Goal: Task Accomplishment & Management: Complete application form

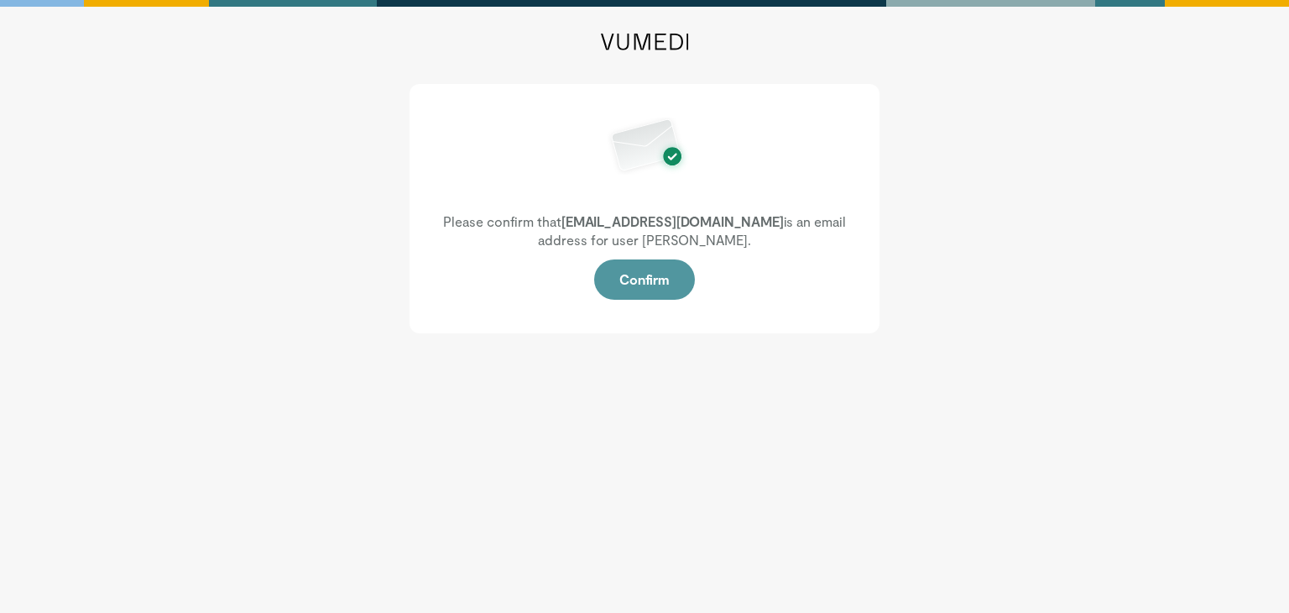
click at [631, 277] on button "Confirm" at bounding box center [644, 279] width 101 height 40
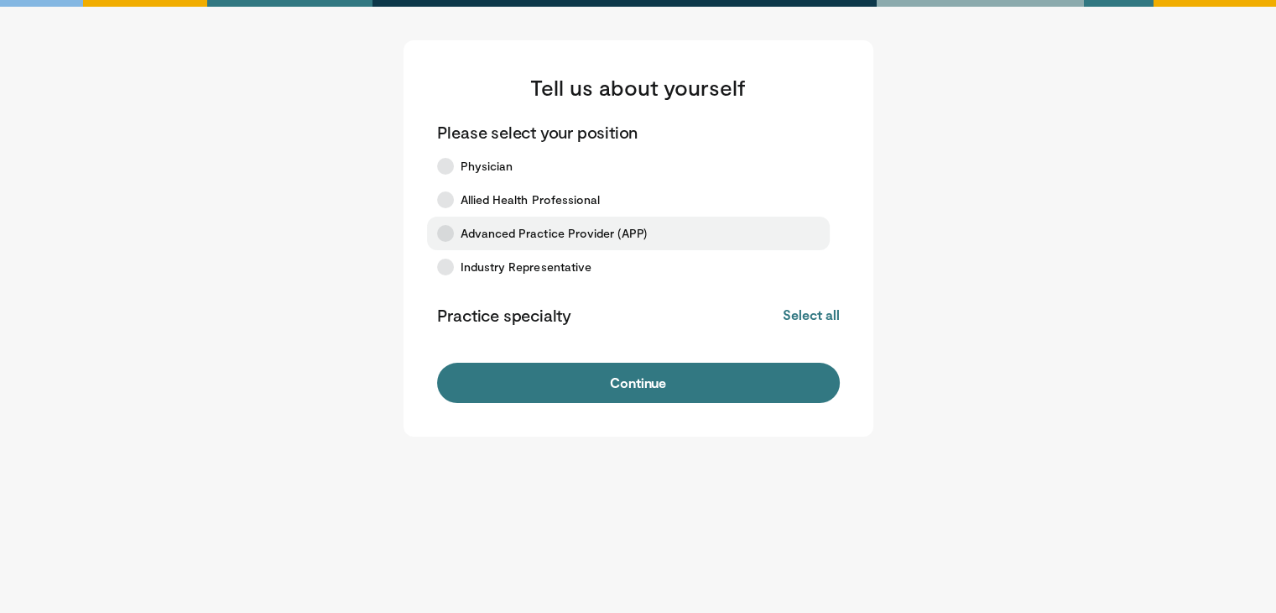
click at [619, 228] on span "Advanced Practice Provider (APP)" at bounding box center [554, 233] width 186 height 17
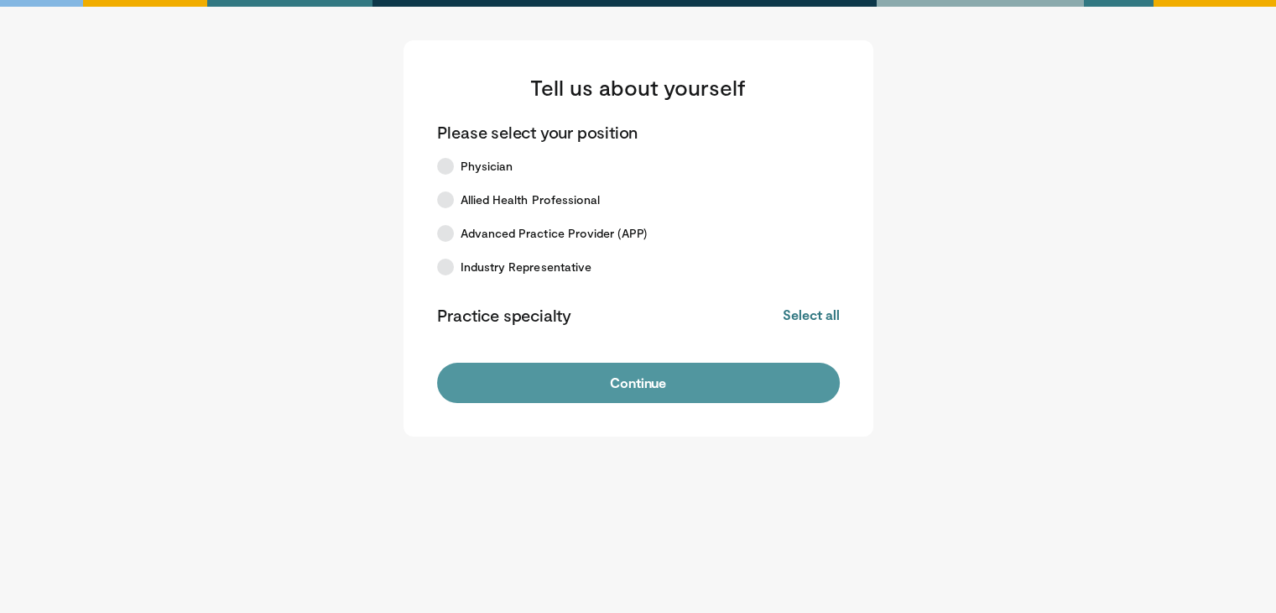
click at [654, 371] on button "Continue" at bounding box center [638, 382] width 403 height 40
click at [658, 392] on button "Continue" at bounding box center [638, 382] width 403 height 40
click at [674, 379] on button "Continue" at bounding box center [638, 382] width 403 height 40
click at [688, 388] on button "Continue" at bounding box center [638, 382] width 403 height 40
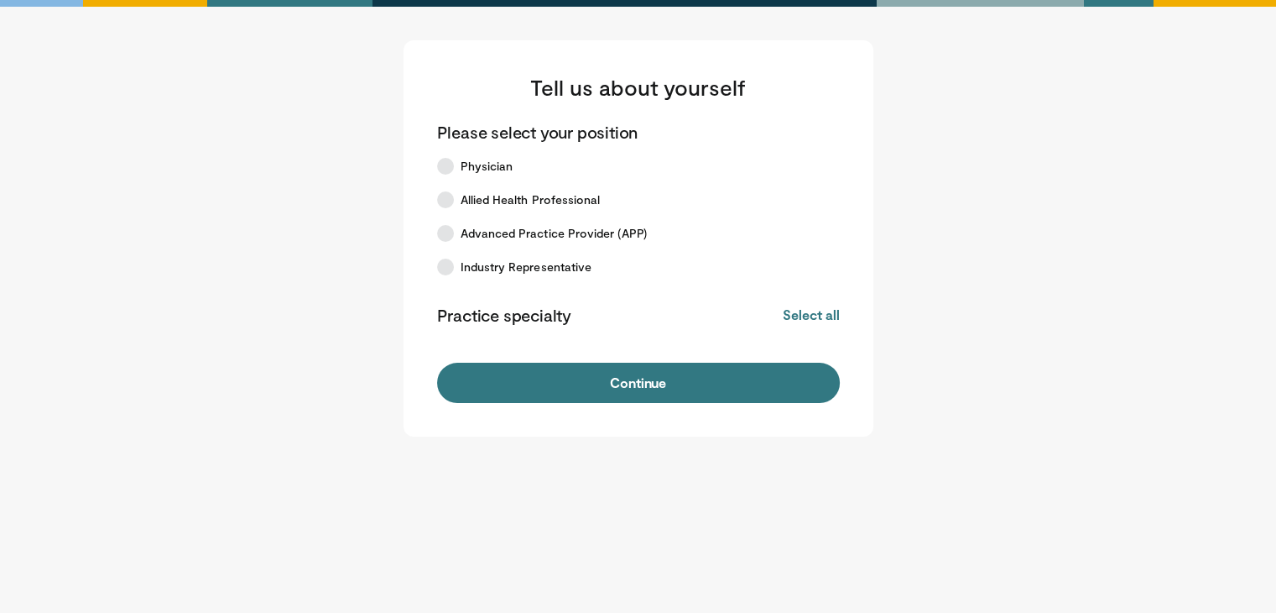
click at [993, 115] on main "Tell us about yourself Please select your position Physician Allied Health Prof…" at bounding box center [638, 238] width 1040 height 396
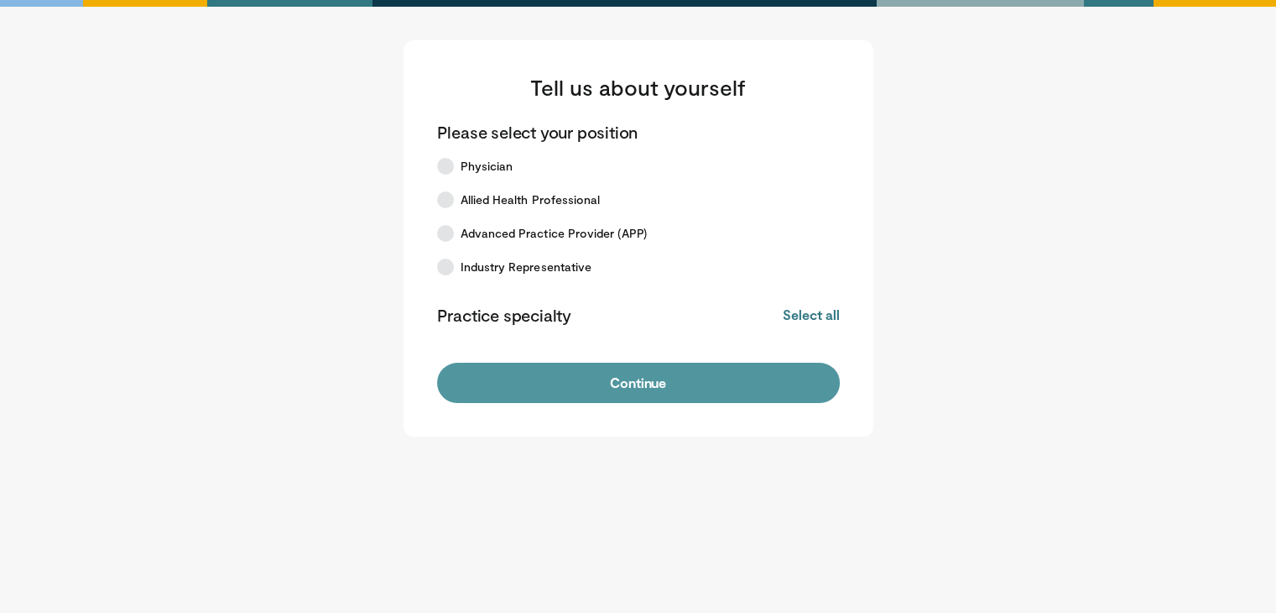
click at [695, 397] on button "Continue" at bounding box center [638, 382] width 403 height 40
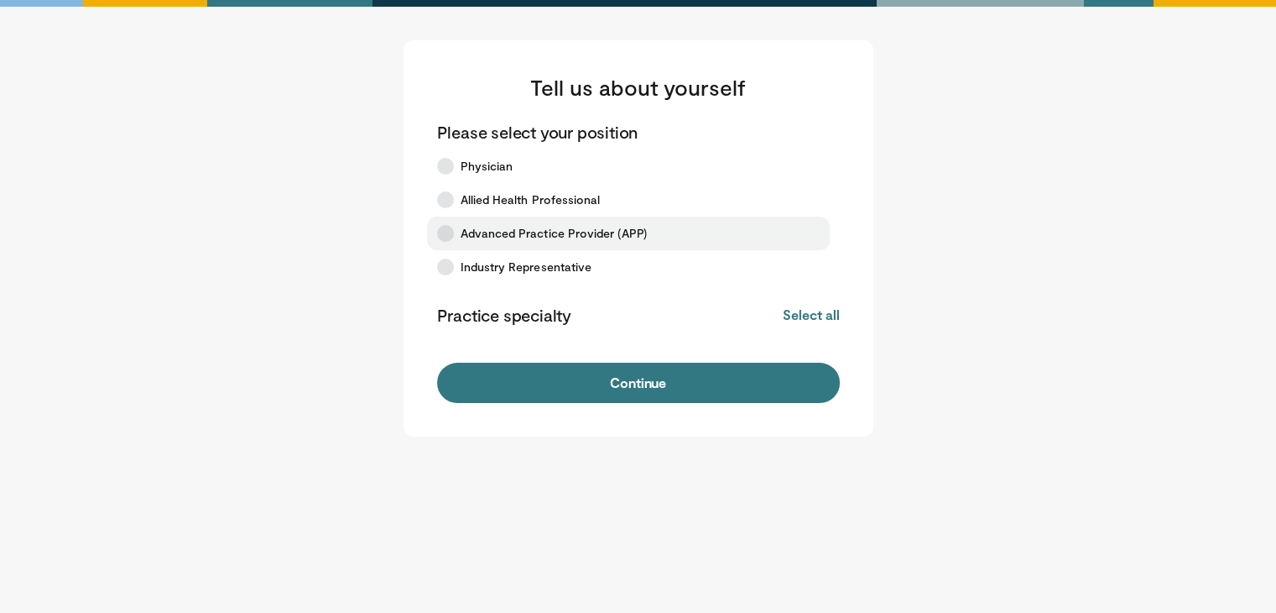
click at [503, 238] on span "Advanced Practice Provider (APP)" at bounding box center [554, 233] width 186 height 17
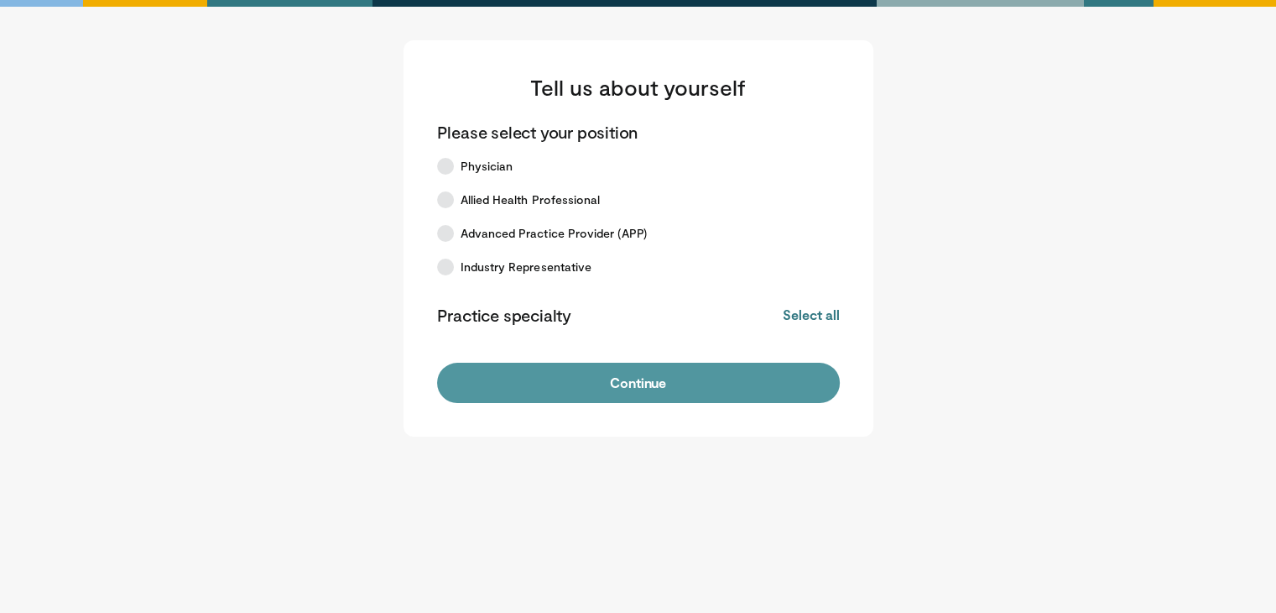
click at [524, 373] on button "Continue" at bounding box center [638, 382] width 403 height 40
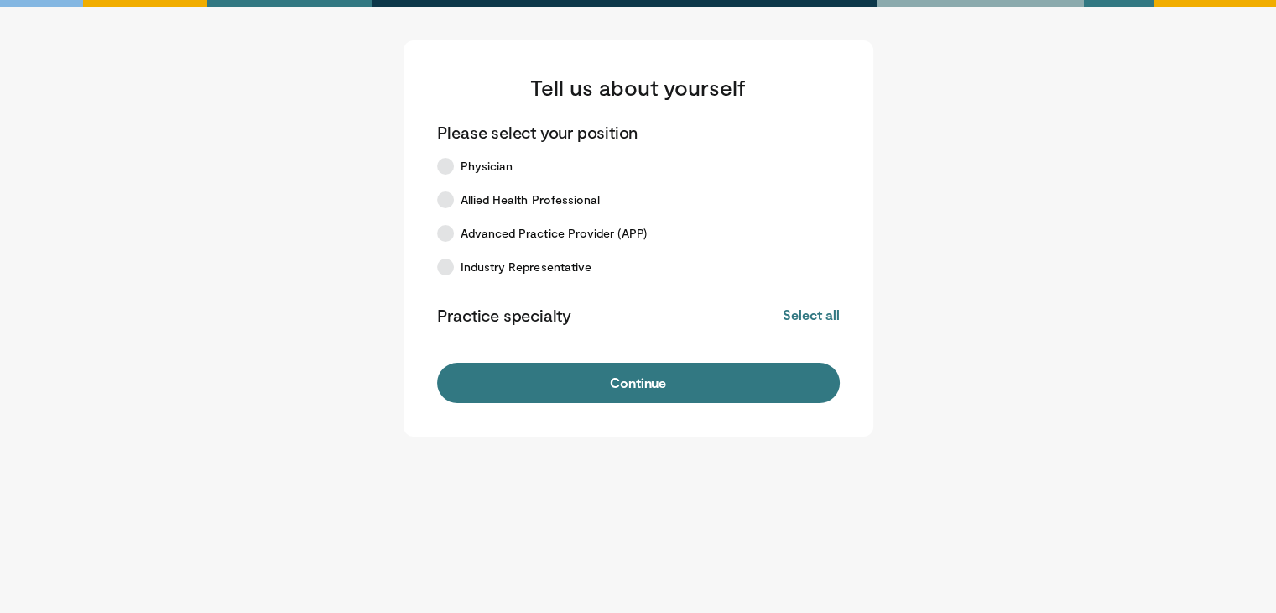
click at [524, 373] on button "Continue" at bounding box center [638, 382] width 403 height 40
